Goal: Transaction & Acquisition: Obtain resource

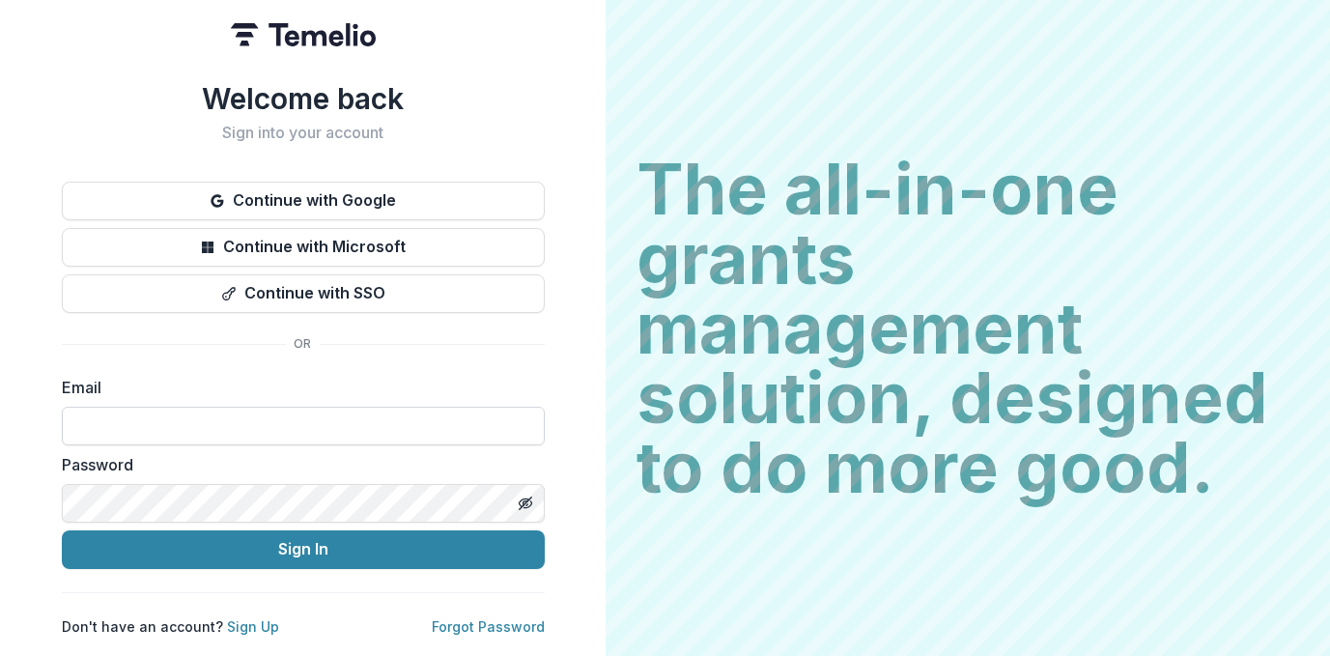
click at [342, 415] on input at bounding box center [303, 426] width 483 height 39
type input "**********"
click at [62, 530] on button "Sign In" at bounding box center [303, 549] width 483 height 39
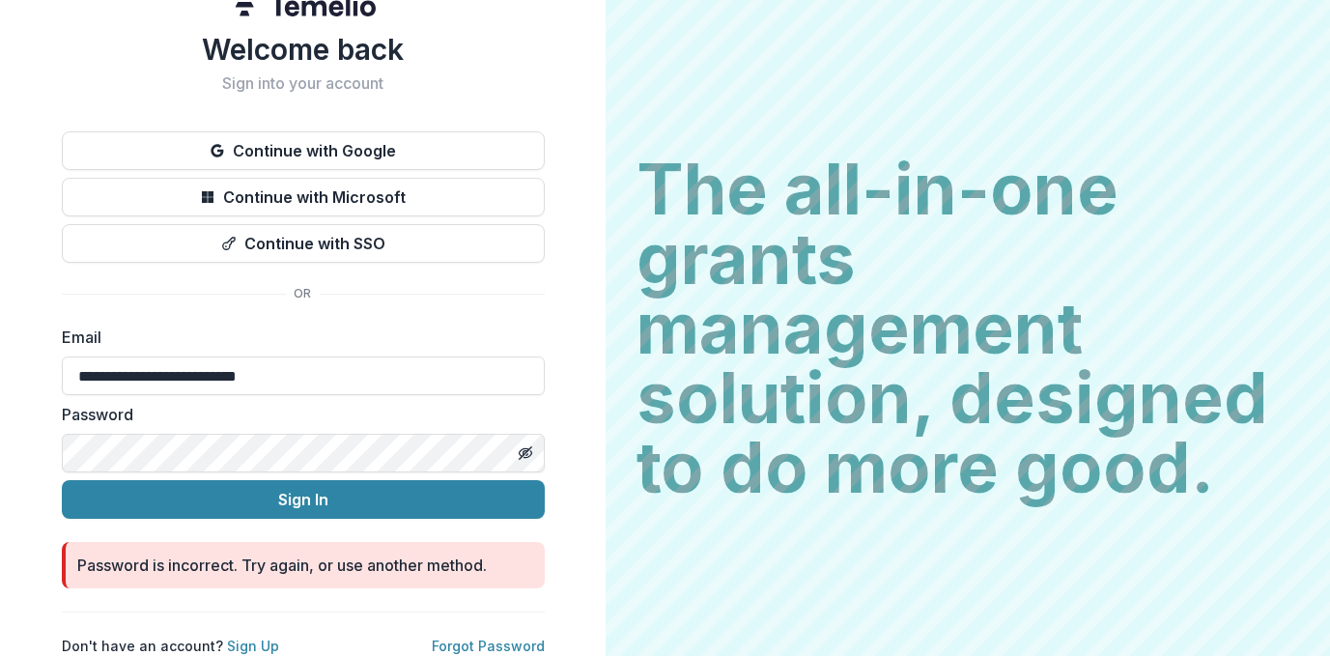
scroll to position [45, 0]
click at [442, 637] on link "Forgot Password" at bounding box center [488, 645] width 113 height 16
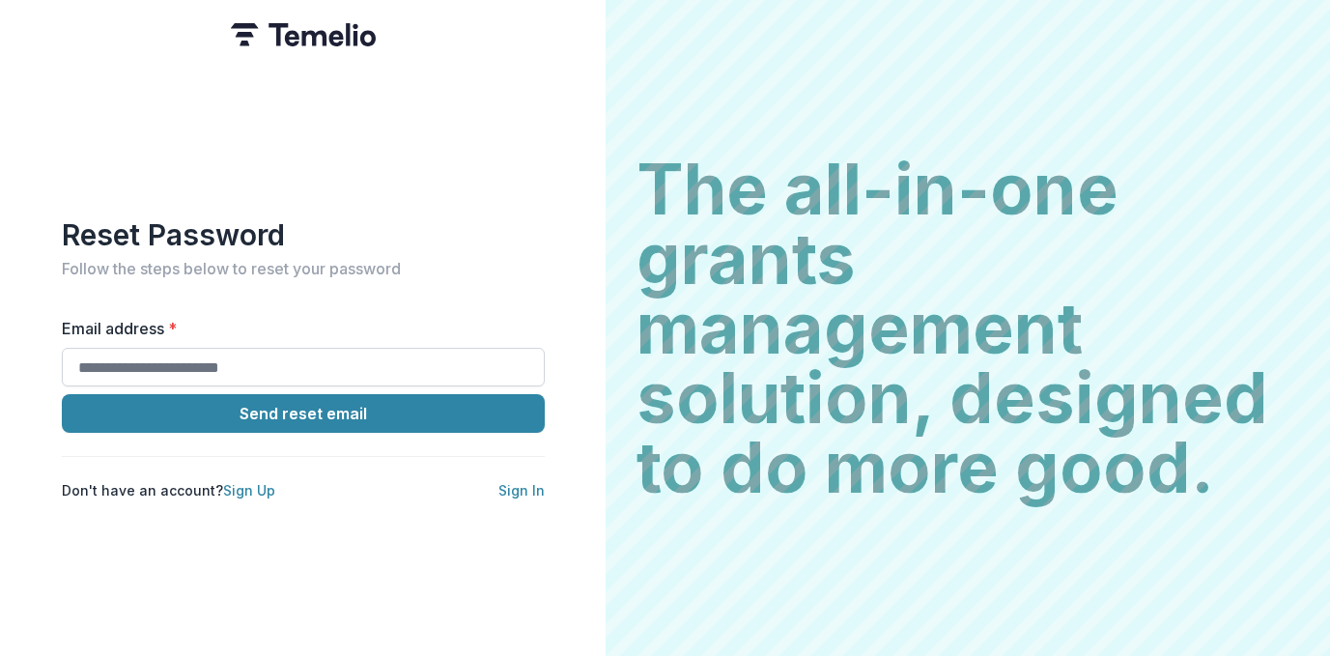
click at [304, 349] on input "Email address *" at bounding box center [303, 367] width 483 height 39
type input "**********"
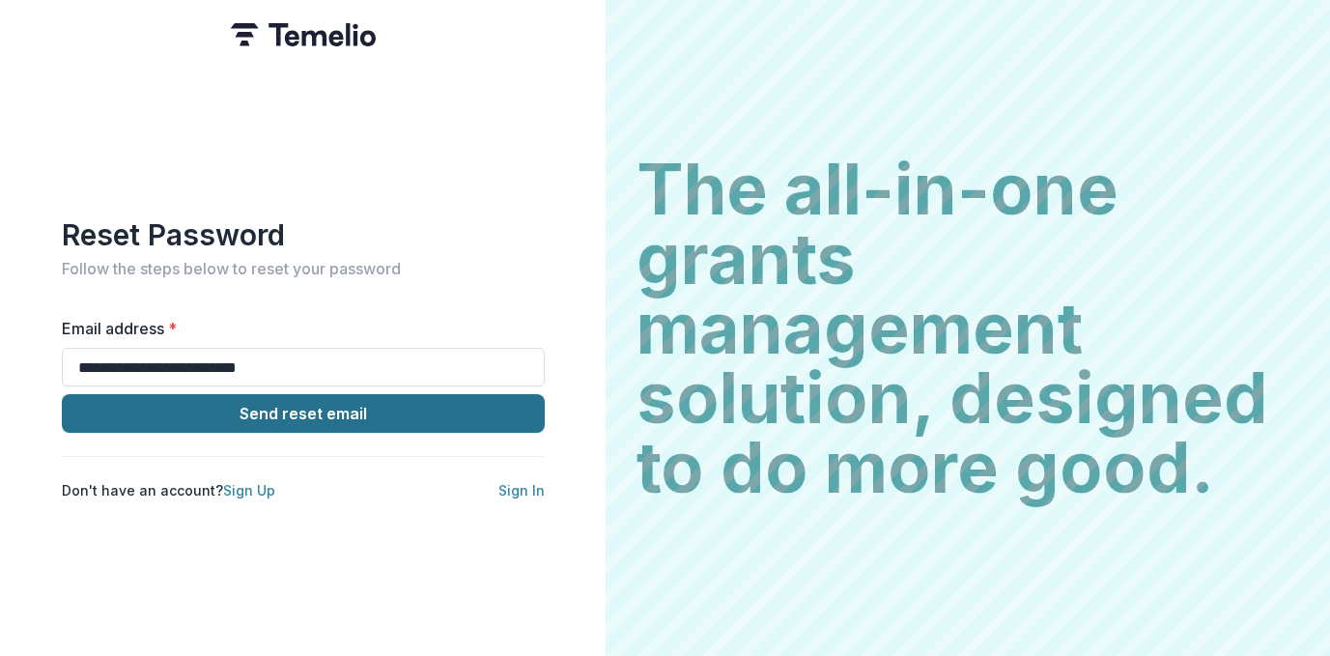
click at [285, 421] on button "Send reset email" at bounding box center [303, 413] width 483 height 39
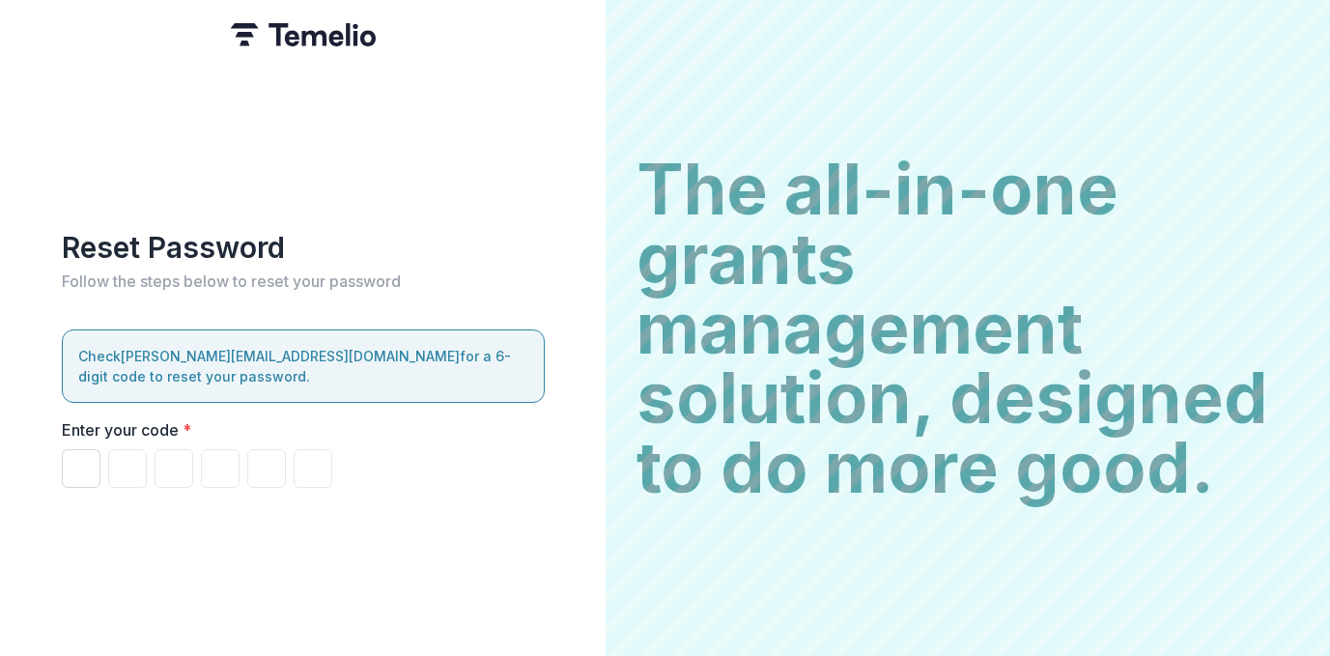
click at [73, 461] on input "Please enter your pin code" at bounding box center [81, 468] width 39 height 39
paste input "******"
type input "*"
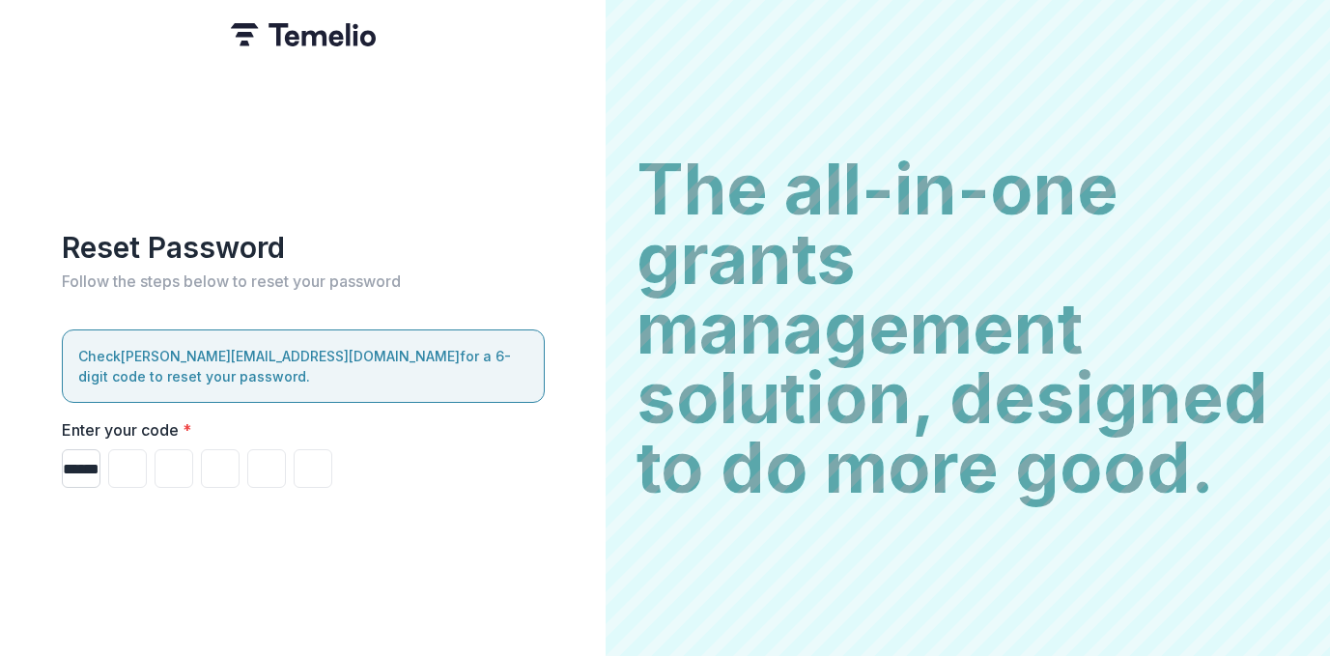
type input "*"
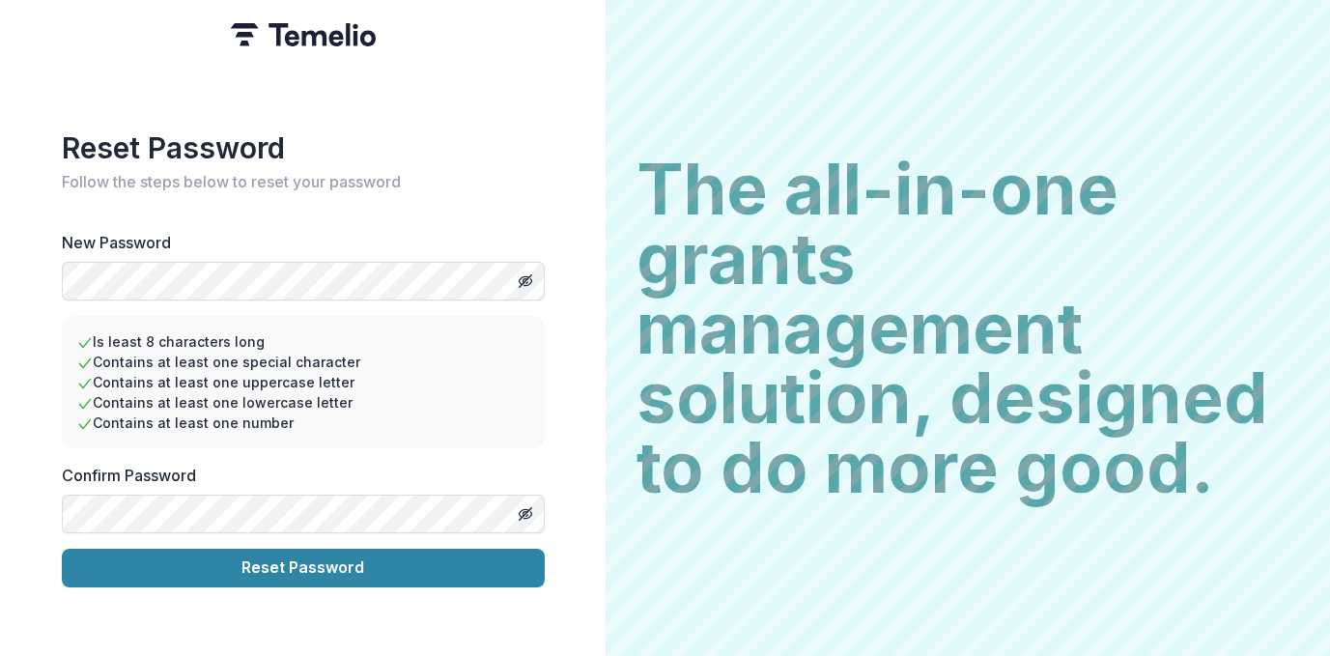
click at [62, 548] on button "Reset Password" at bounding box center [303, 567] width 483 height 39
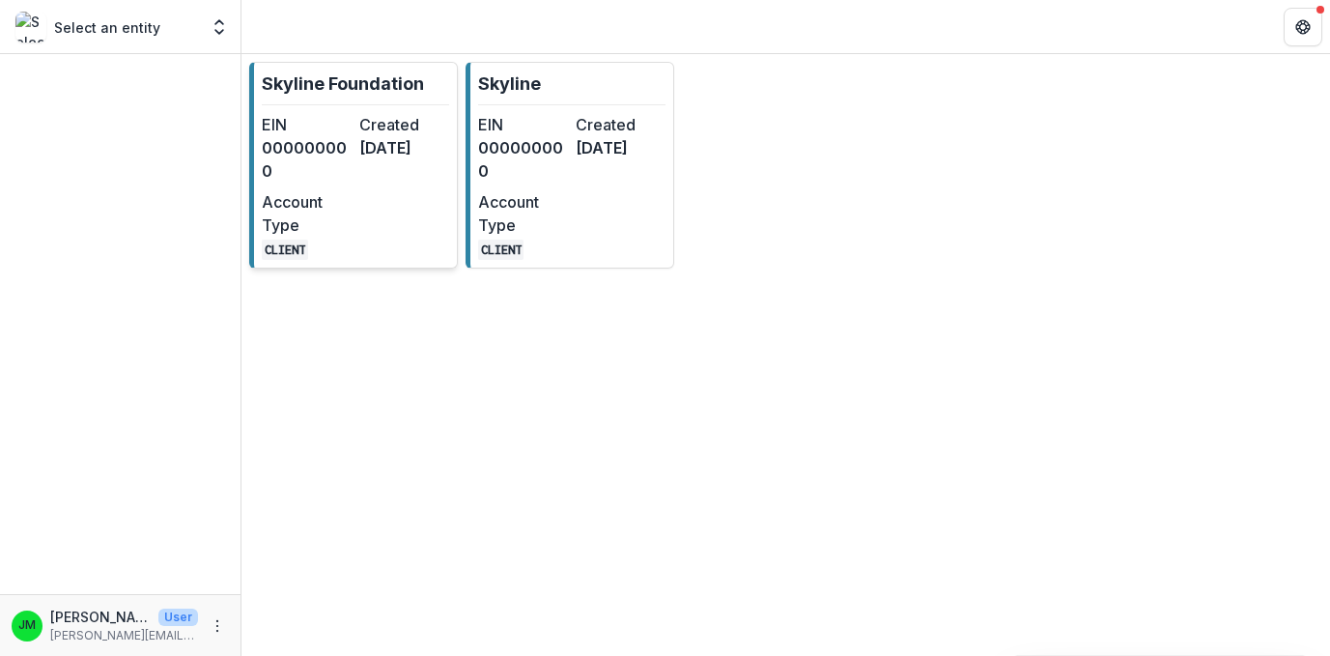
click at [350, 190] on dt "Account Type" at bounding box center [307, 213] width 90 height 46
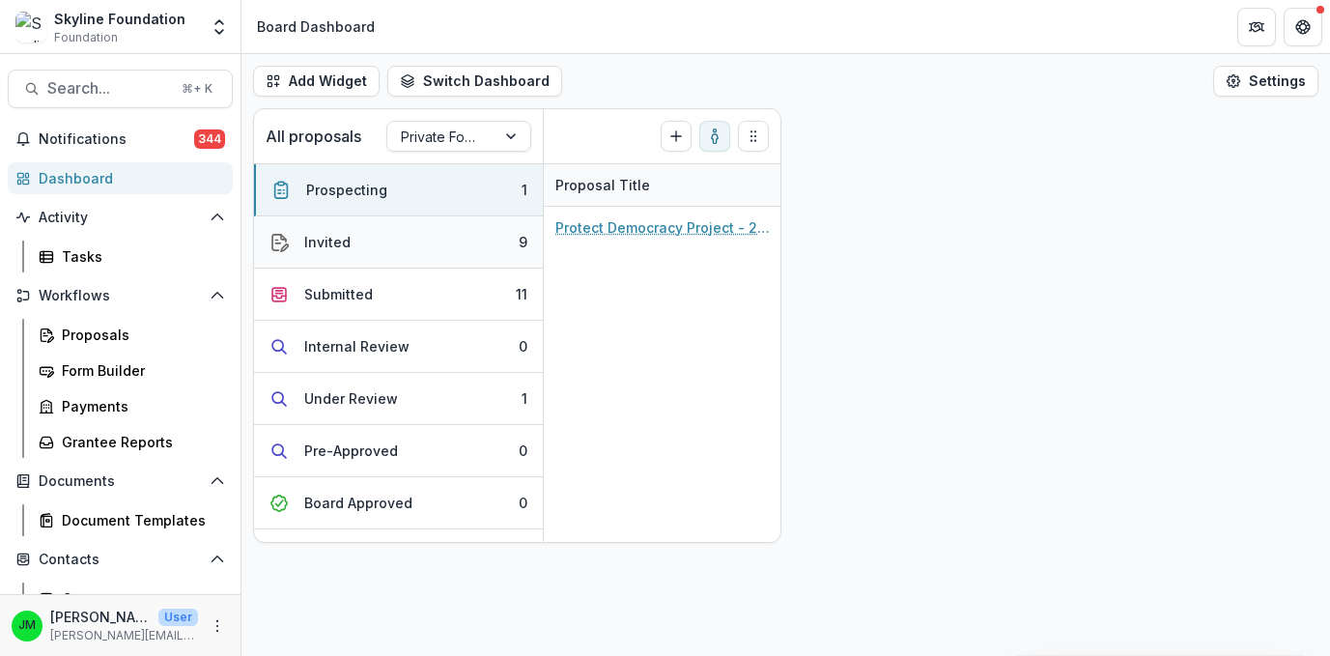
click at [352, 232] on button "Invited 9" at bounding box center [398, 242] width 289 height 52
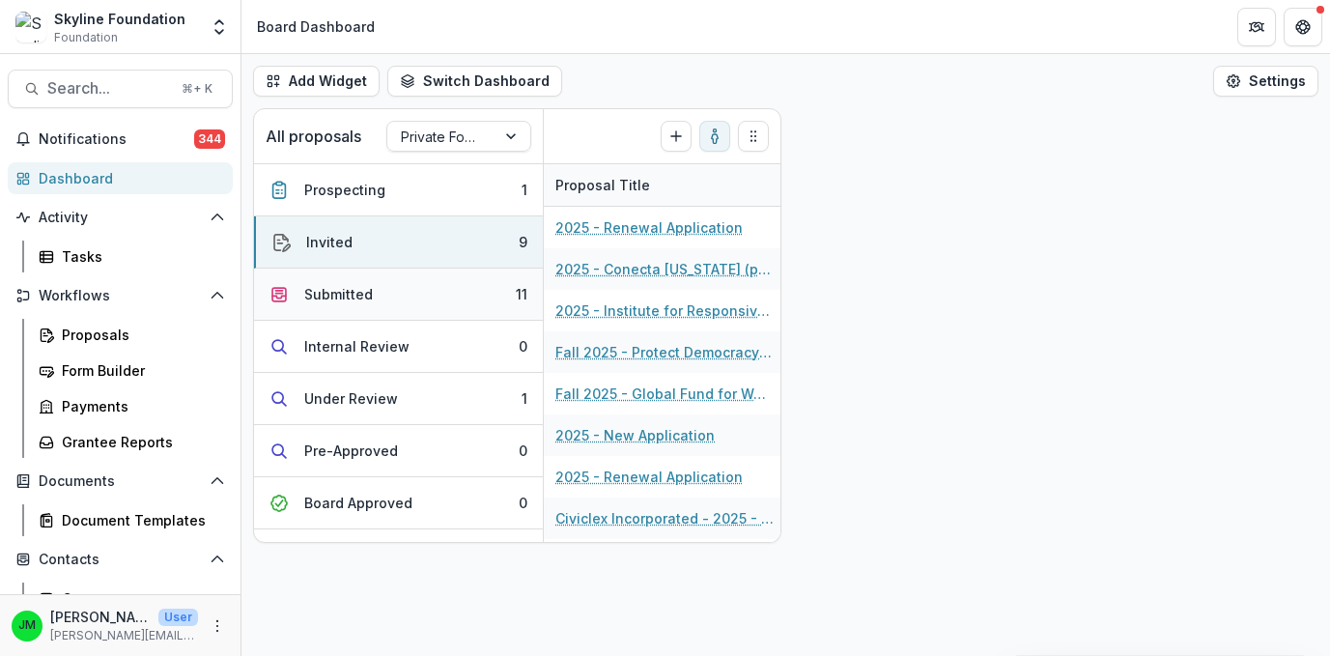
click at [442, 289] on button "Submitted 11" at bounding box center [398, 294] width 289 height 52
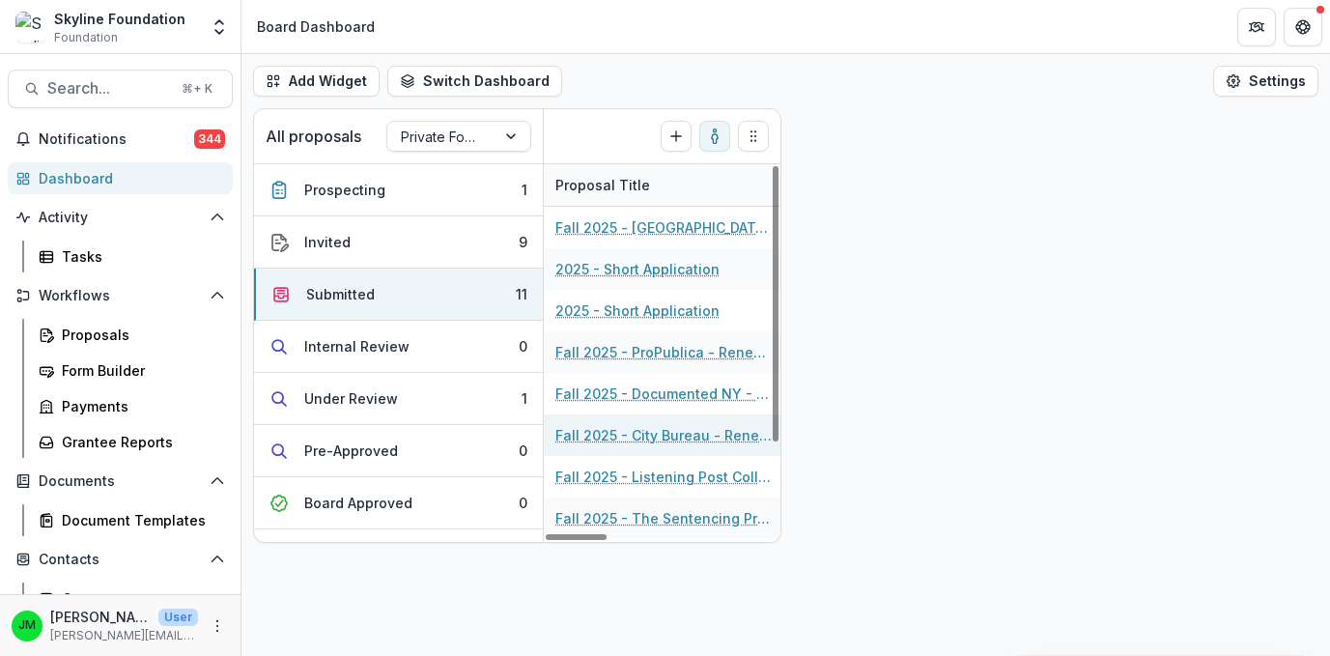
scroll to position [13, 0]
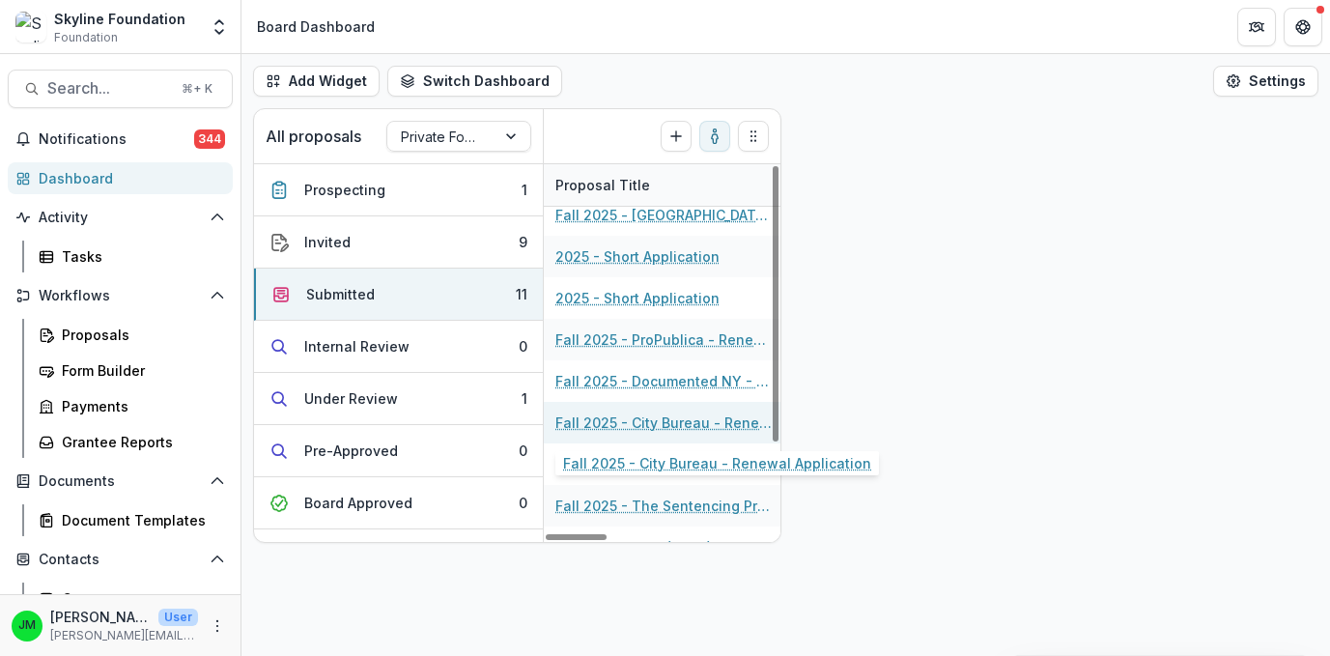
click at [644, 424] on link "Fall 2025 - City Bureau - Renewal Application" at bounding box center [664, 422] width 218 height 20
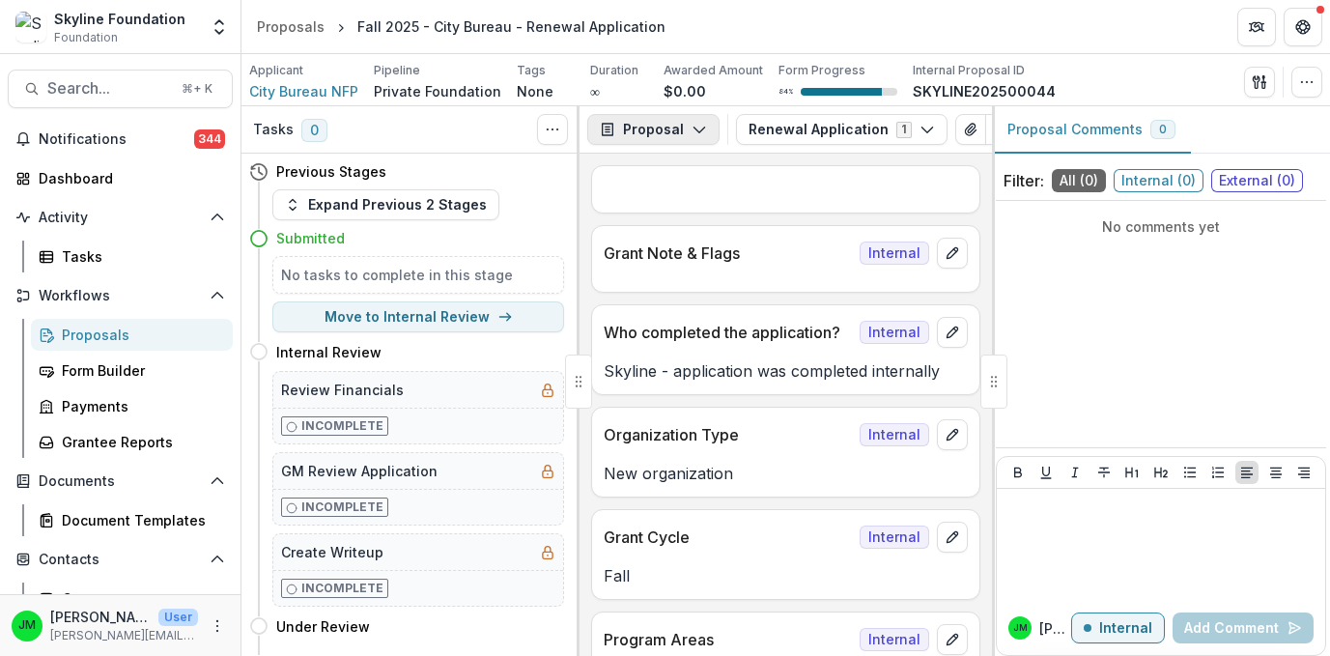
click at [640, 132] on button "Proposal" at bounding box center [653, 129] width 132 height 31
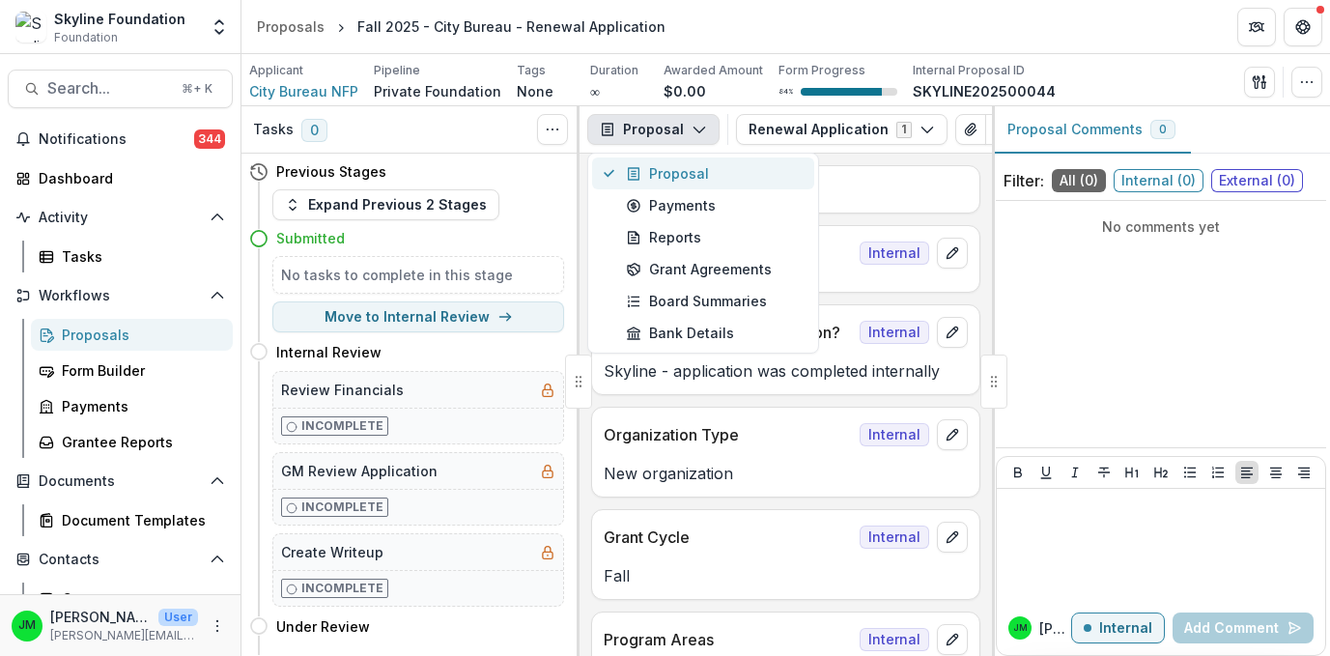
click at [655, 168] on div "Proposal" at bounding box center [714, 173] width 177 height 20
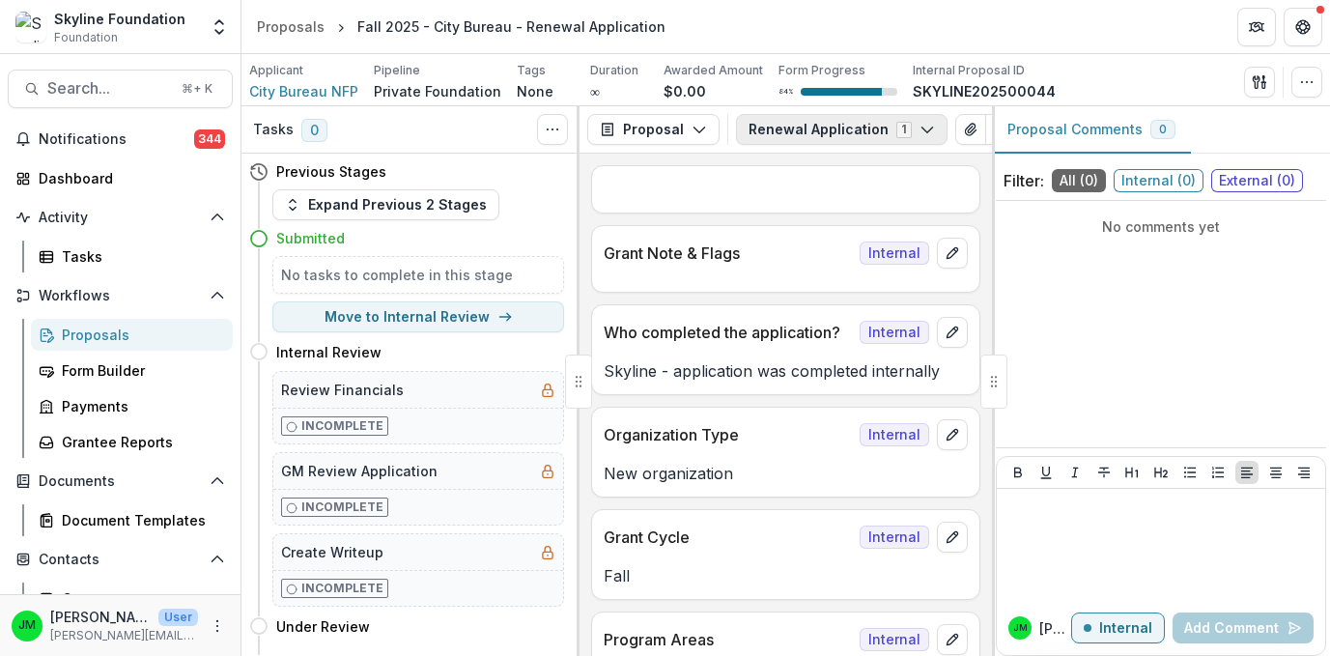
click at [819, 121] on button "Renewal Application 1" at bounding box center [841, 129] width 211 height 31
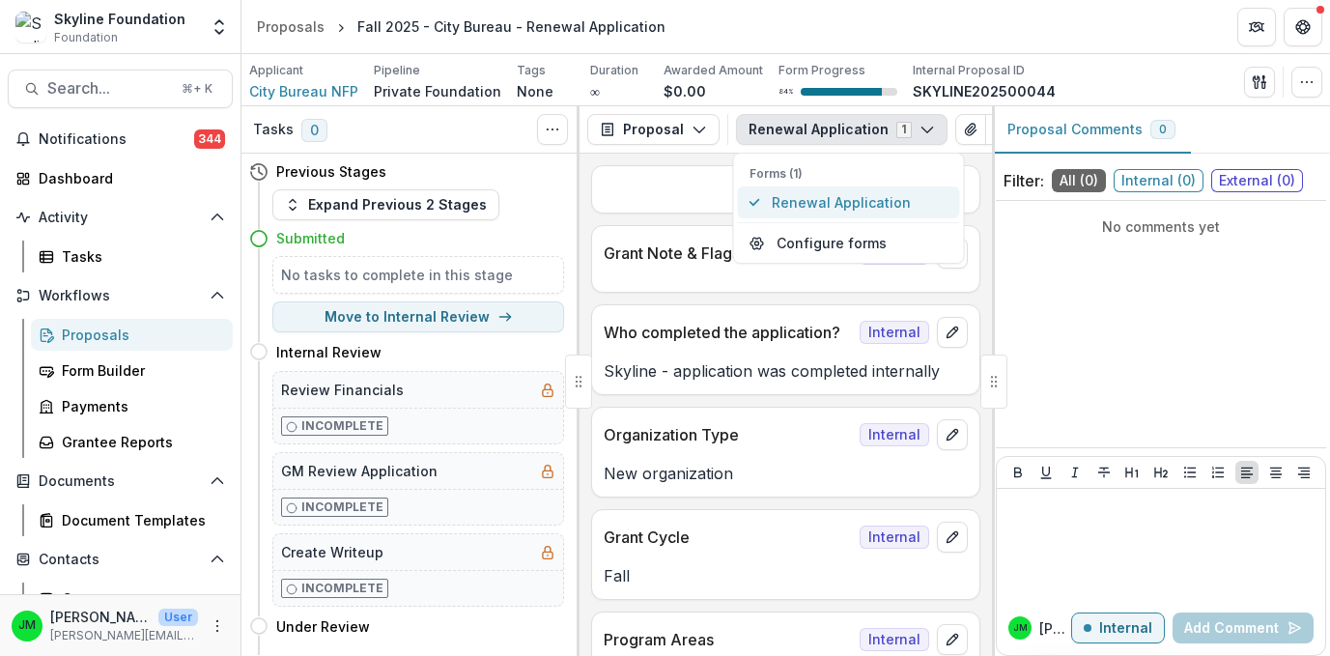
click at [822, 197] on span "Renewal Application" at bounding box center [859, 202] width 177 height 20
click at [798, 194] on span "Renewal Application" at bounding box center [859, 202] width 177 height 20
click at [803, 143] on button "Renewal Application 1" at bounding box center [841, 129] width 211 height 31
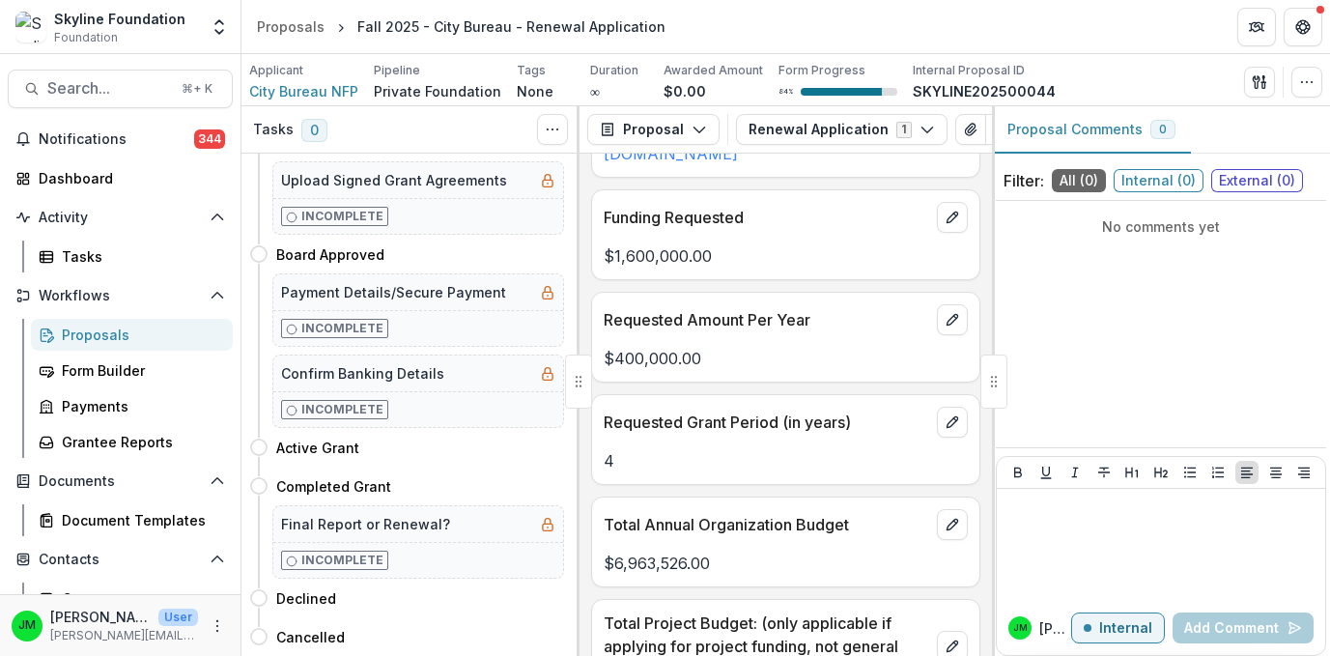
scroll to position [3809, 0]
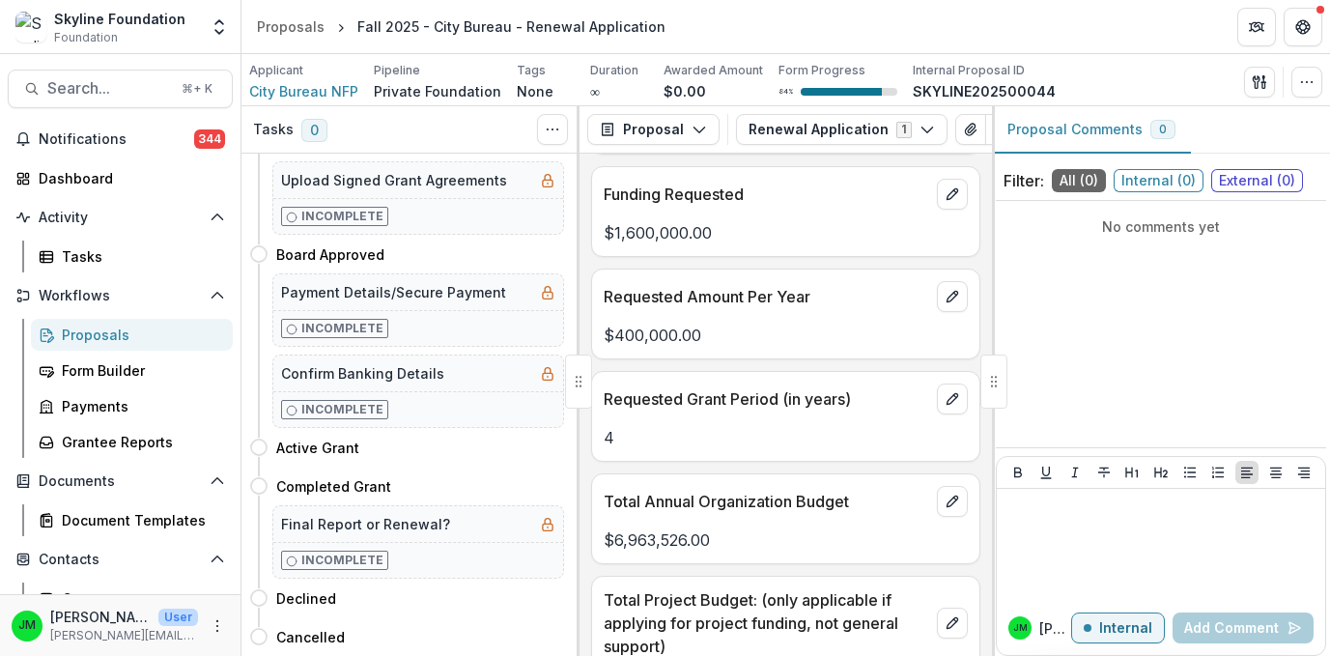
click at [1136, 81] on div "Applicant City Bureau NFP Pipeline Private Foundation Tags None All tags Durati…" at bounding box center [785, 82] width 1073 height 40
click at [985, 200] on div "Text Block Internal Grant Note & Flags Internal Who completed the application? …" at bounding box center [785, 405] width 412 height 502
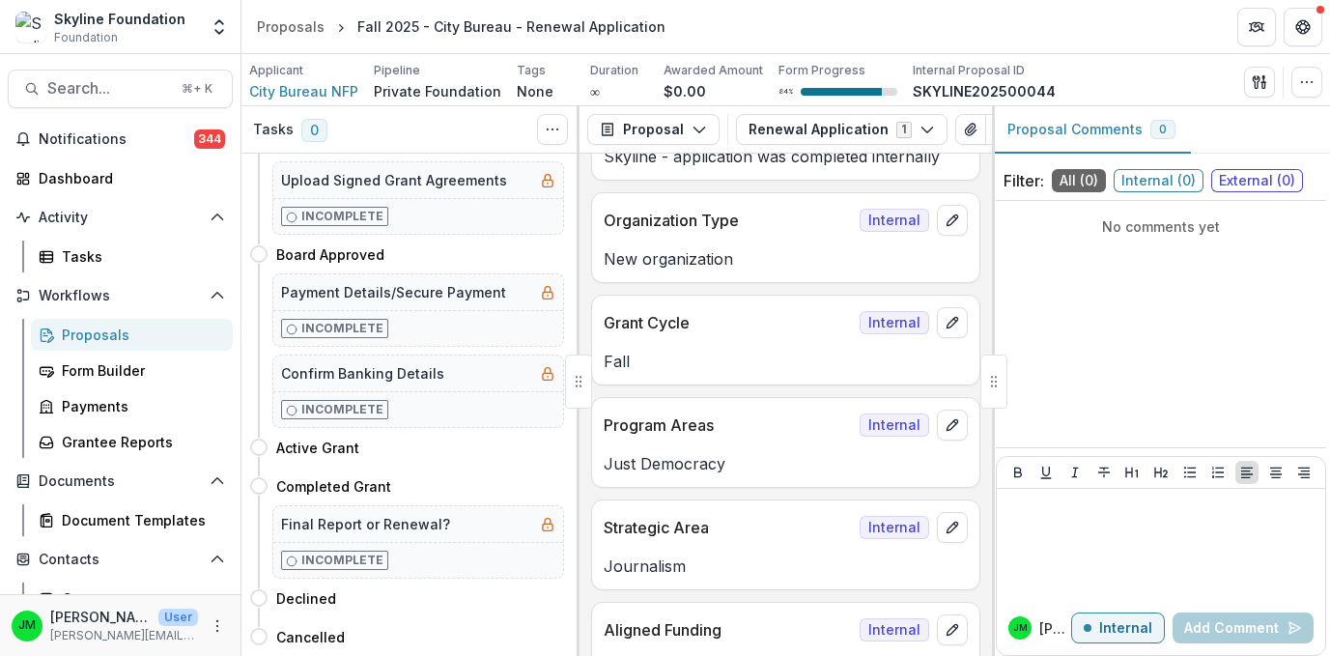
scroll to position [0, 0]
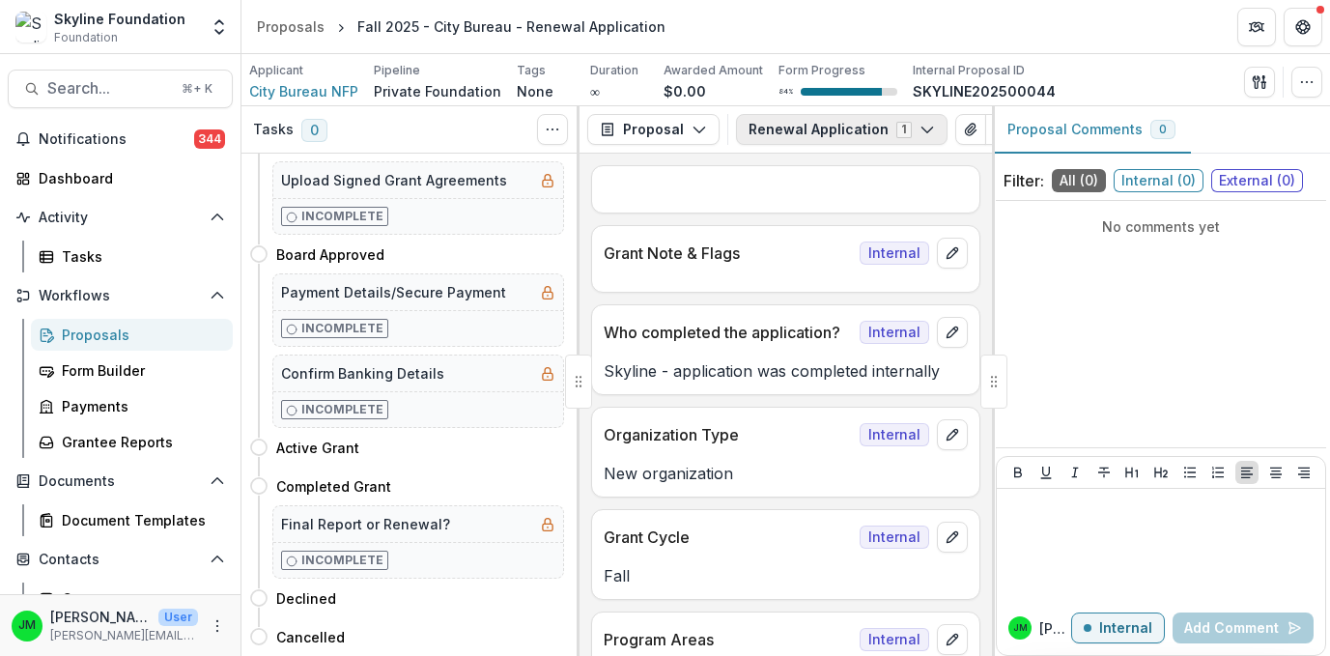
click at [890, 129] on button "Renewal Application 1" at bounding box center [841, 129] width 211 height 31
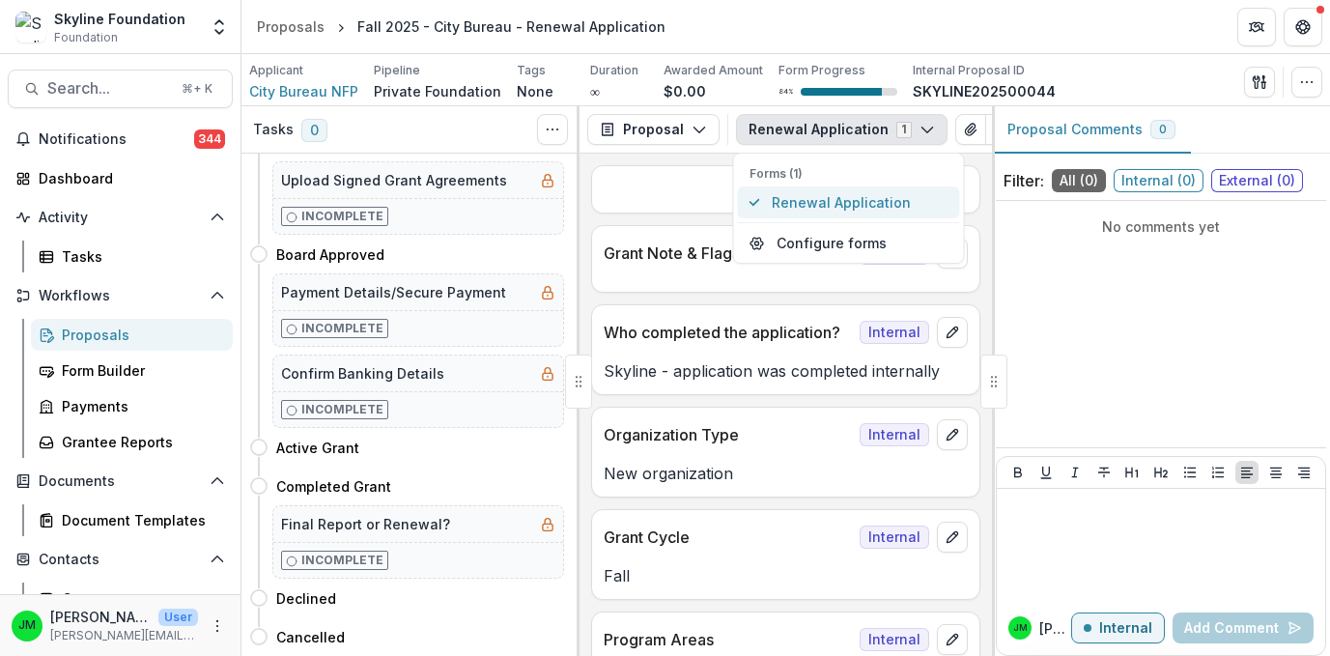
click at [817, 204] on span "Renewal Application" at bounding box center [859, 202] width 177 height 20
click at [641, 291] on div "Grant Note & Flags Internal" at bounding box center [785, 259] width 389 height 68
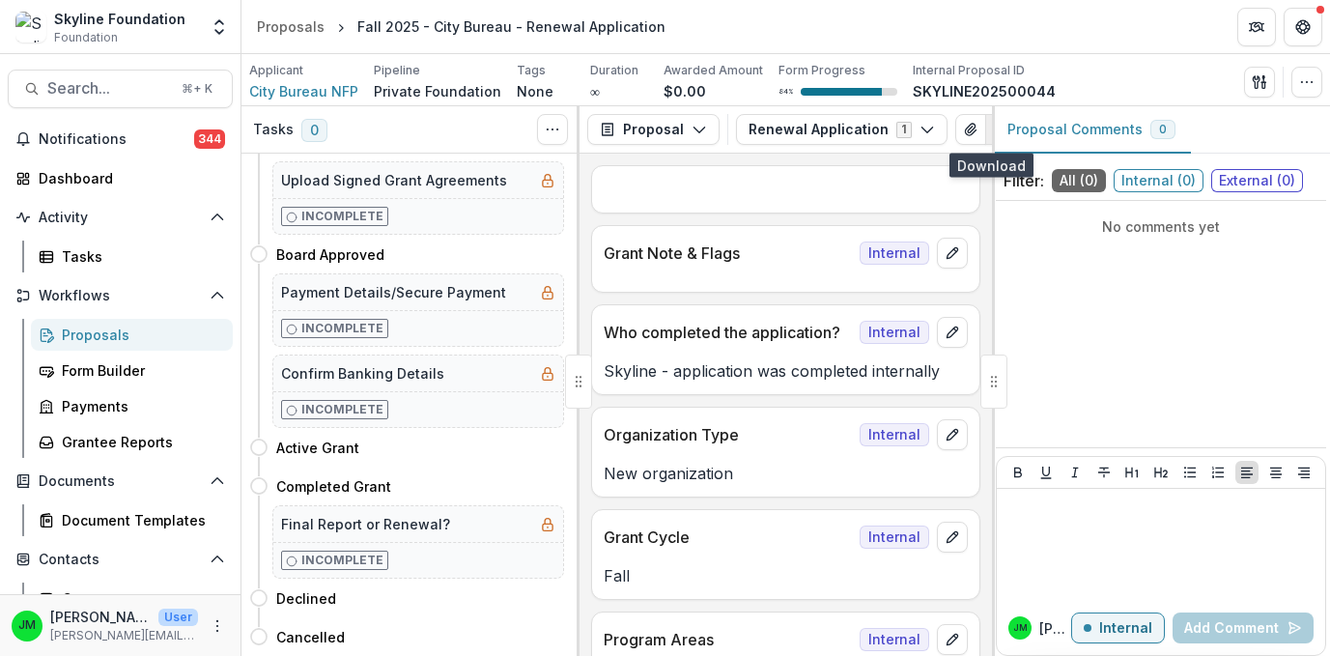
click at [993, 132] on icon "button" at bounding box center [1000, 129] width 15 height 15
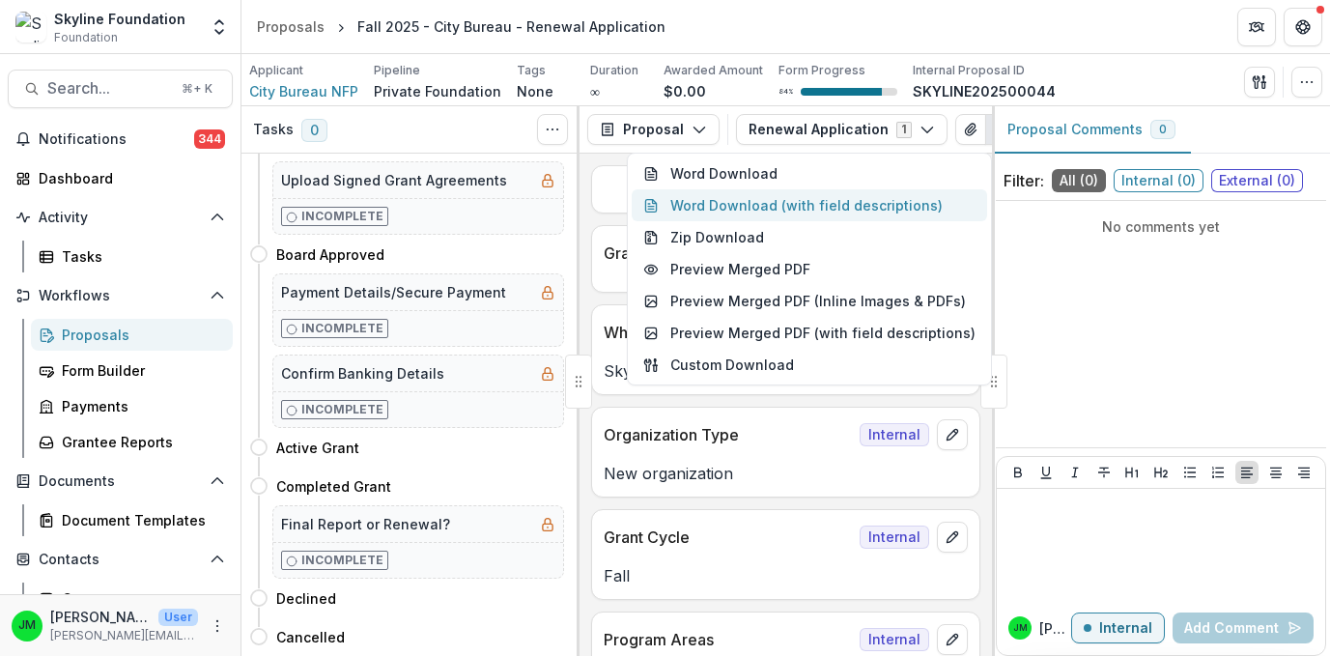
click at [837, 203] on button "Word Download (with field descriptions)" at bounding box center [808, 205] width 355 height 32
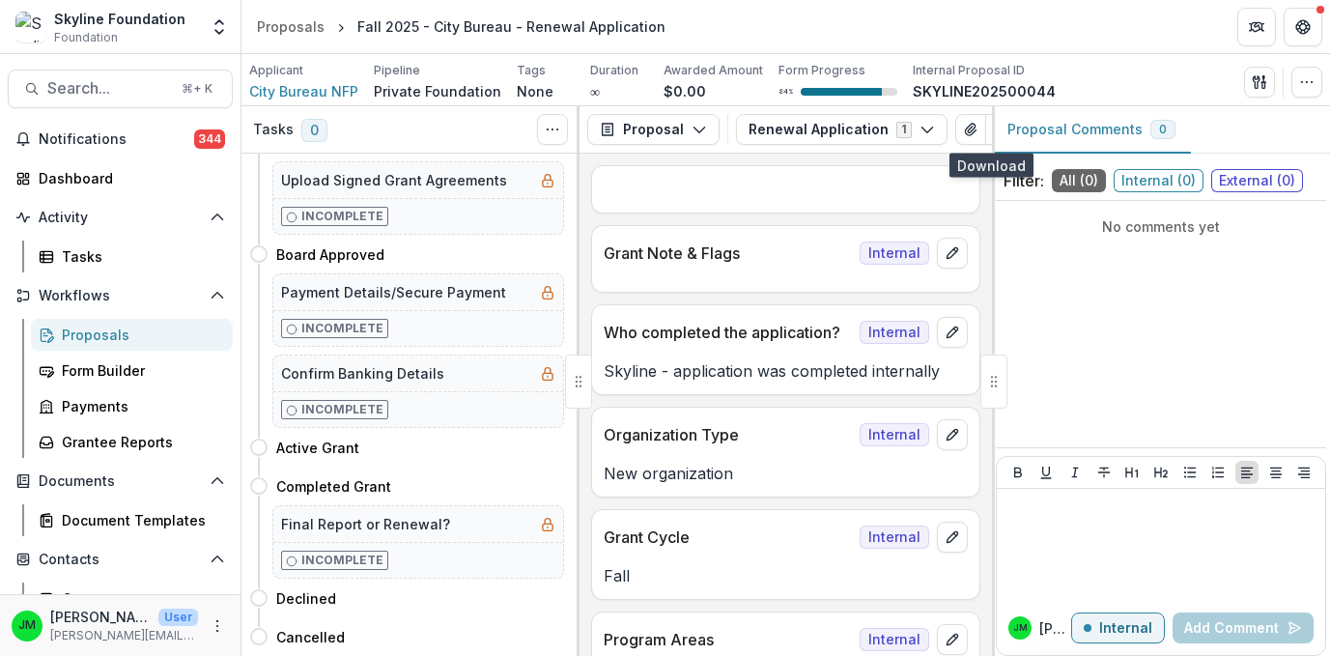
click at [1024, 42] on header "Proposals Fall 2025 - City Bureau - Renewal Application" at bounding box center [785, 26] width 1088 height 53
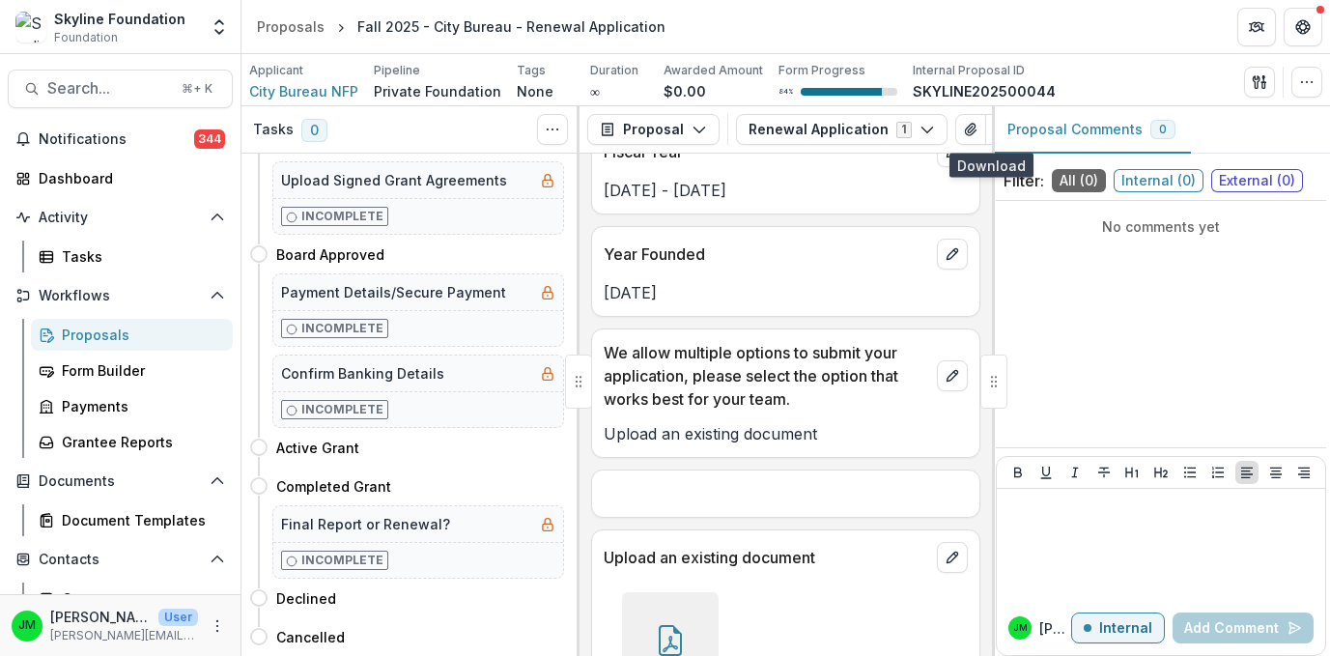
scroll to position [4551, 0]
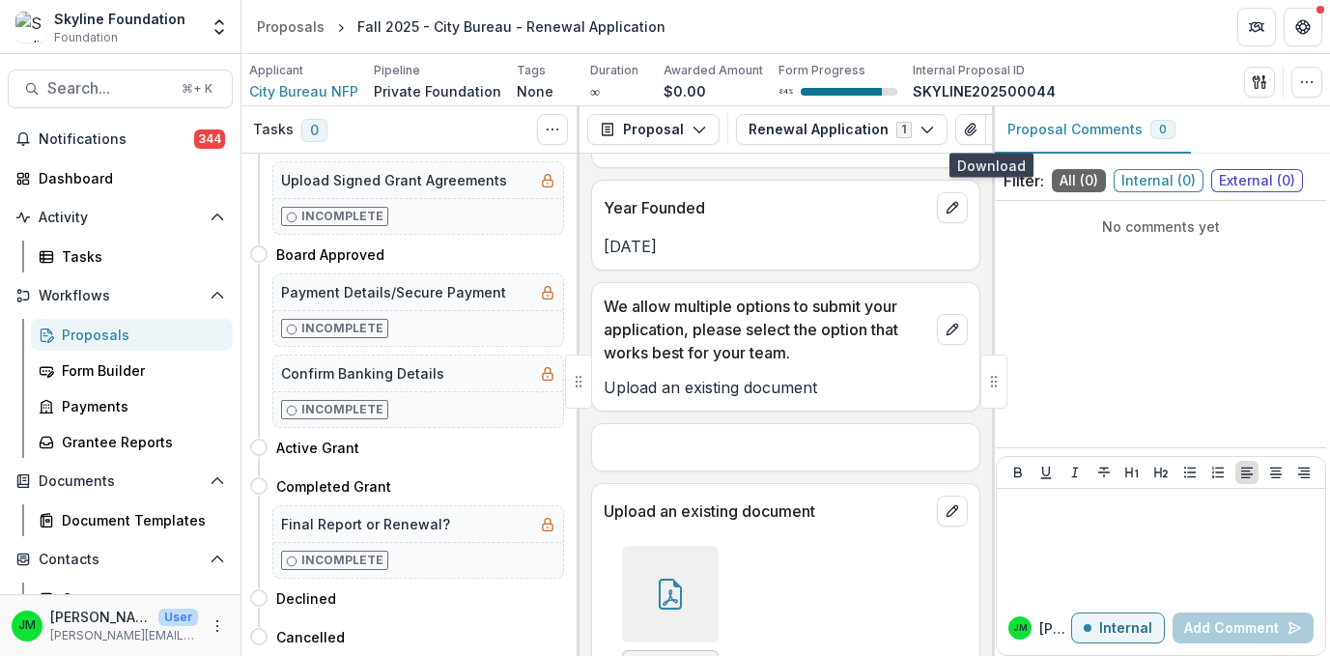
click at [645, 582] on div at bounding box center [670, 594] width 97 height 97
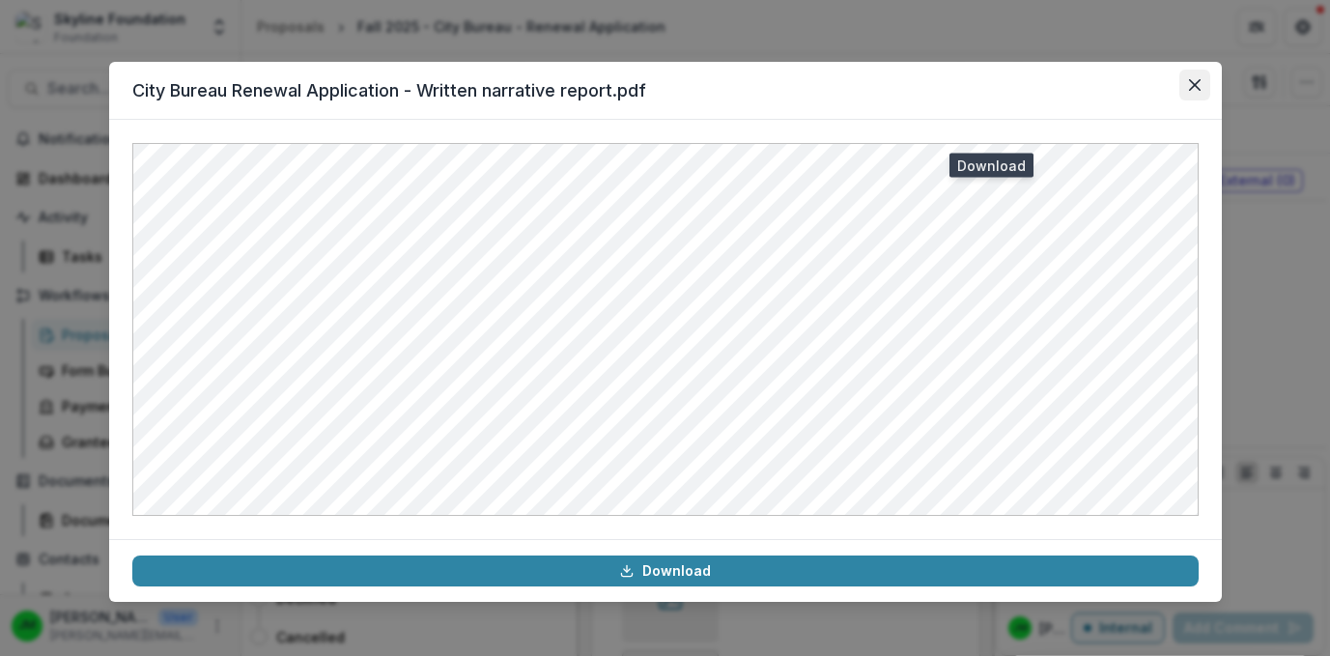
click at [1192, 86] on icon "Close" at bounding box center [1194, 85] width 12 height 12
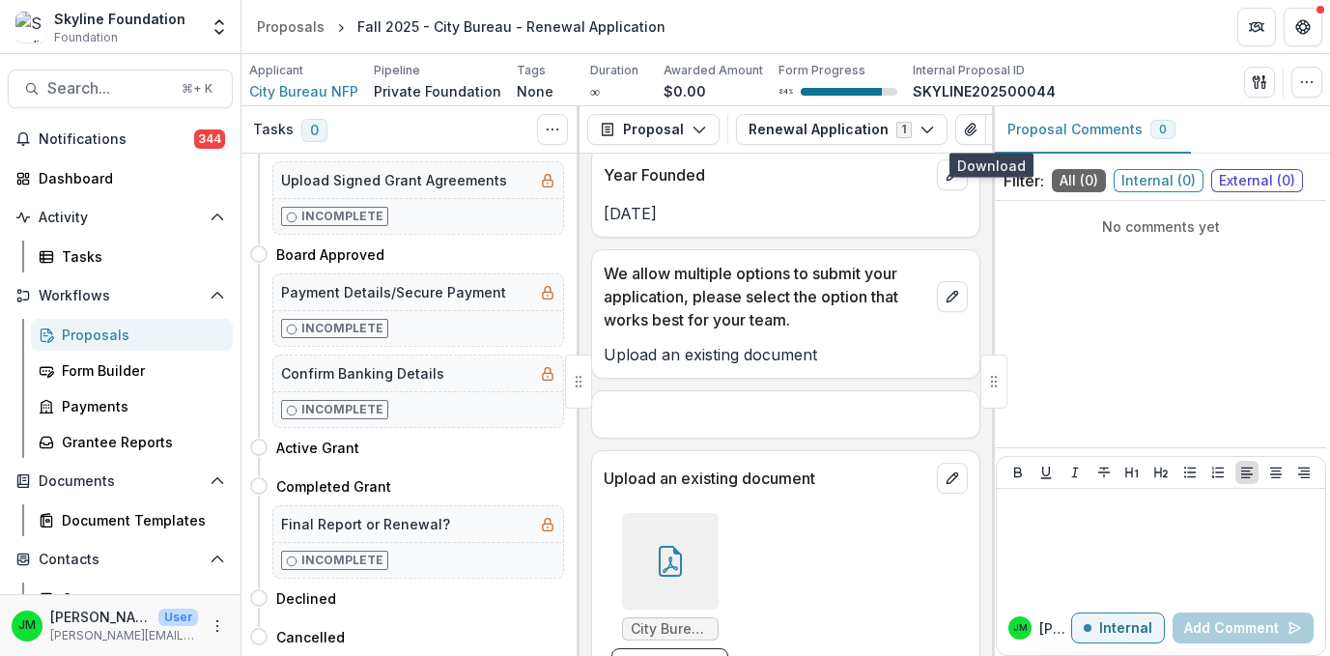
scroll to position [4586, 0]
